Goal: Task Accomplishment & Management: Use online tool/utility

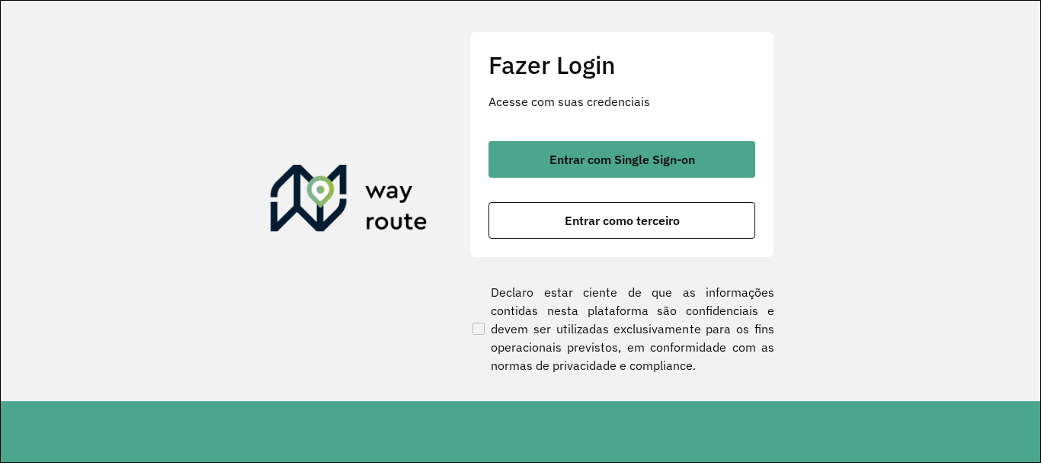
click at [110, 263] on section "Fazer Login Acesse com suas credenciais Entrar com Single Sign-on Entrar como t…" at bounding box center [521, 201] width 1040 height 400
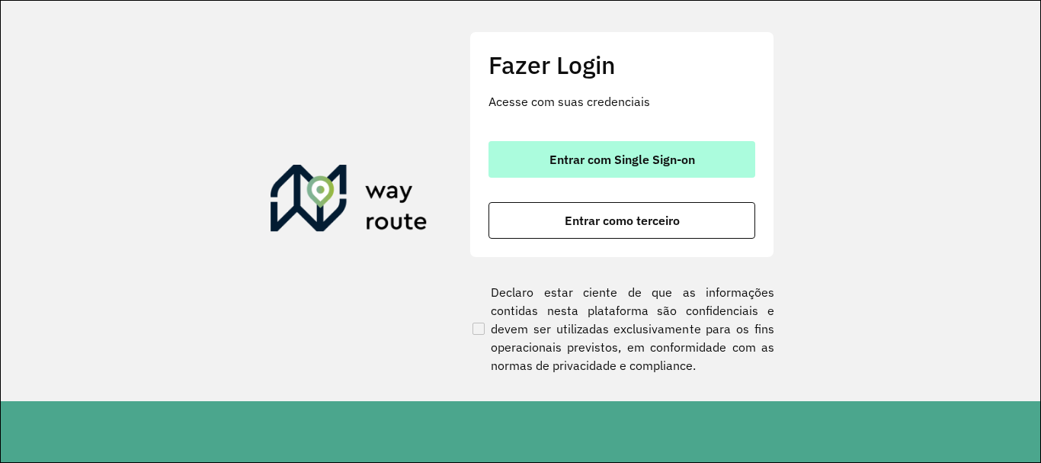
click at [541, 162] on button "Entrar com Single Sign-on" at bounding box center [622, 159] width 267 height 37
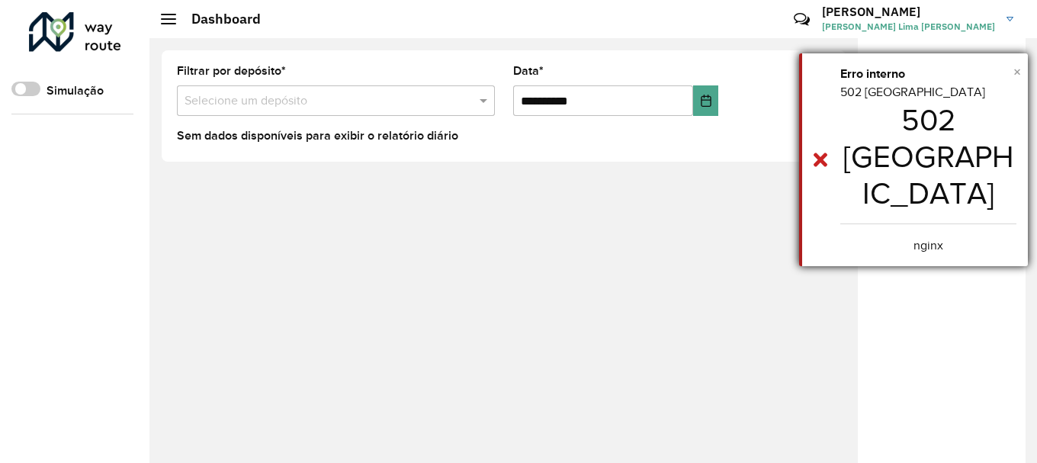
click at [1019, 72] on span "×" at bounding box center [1017, 71] width 8 height 17
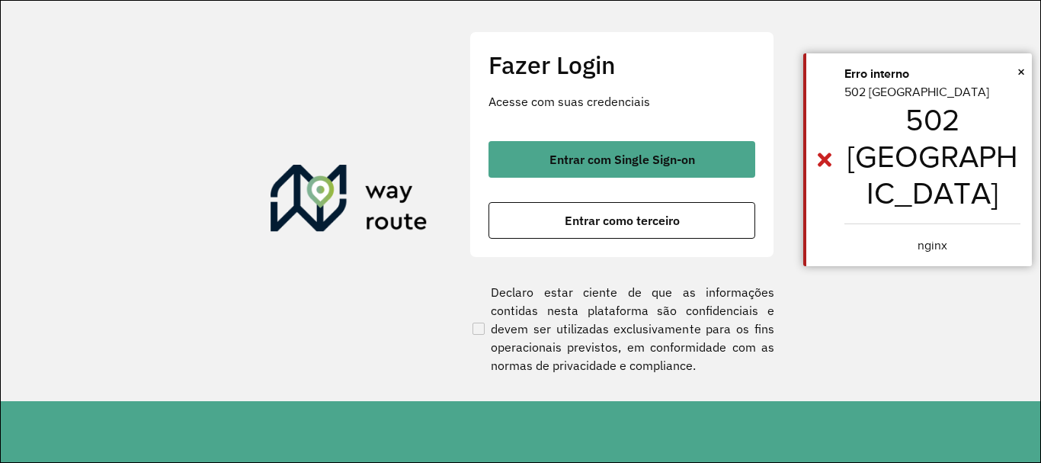
click at [620, 178] on div "Entrar com Single Sign-on Entrar como terceiro" at bounding box center [622, 190] width 267 height 98
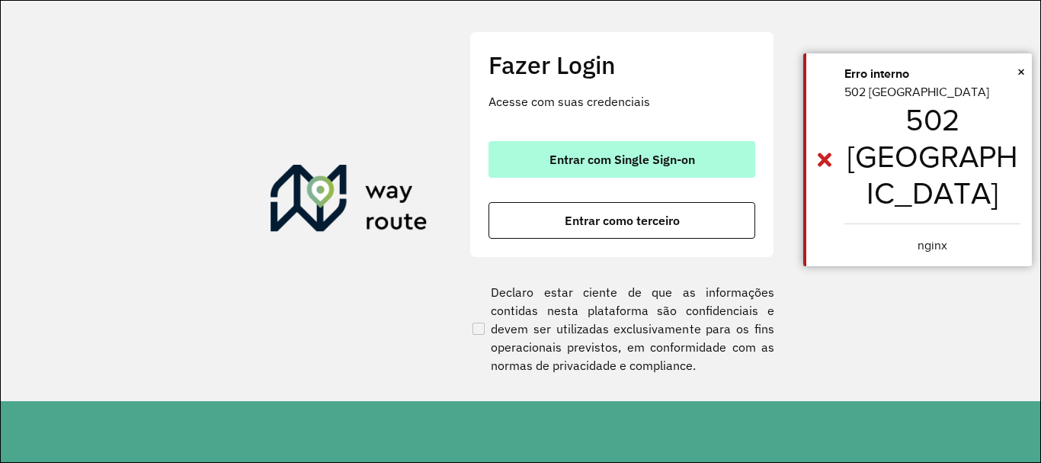
click at [625, 165] on span "Entrar com Single Sign-on" at bounding box center [623, 159] width 146 height 12
